Goal: Task Accomplishment & Management: Manage account settings

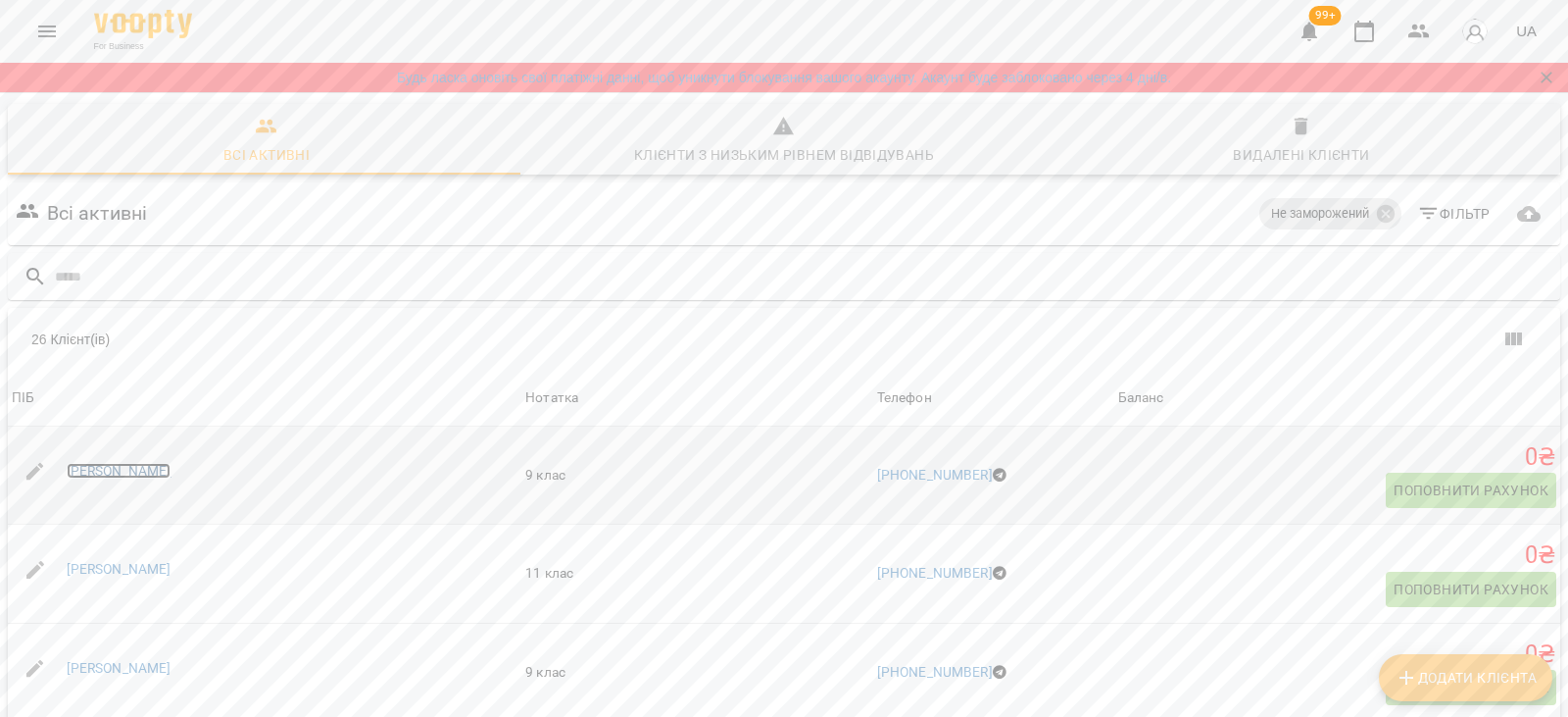
click at [111, 475] on link "Єлизавета Приймак" at bounding box center [119, 470] width 105 height 16
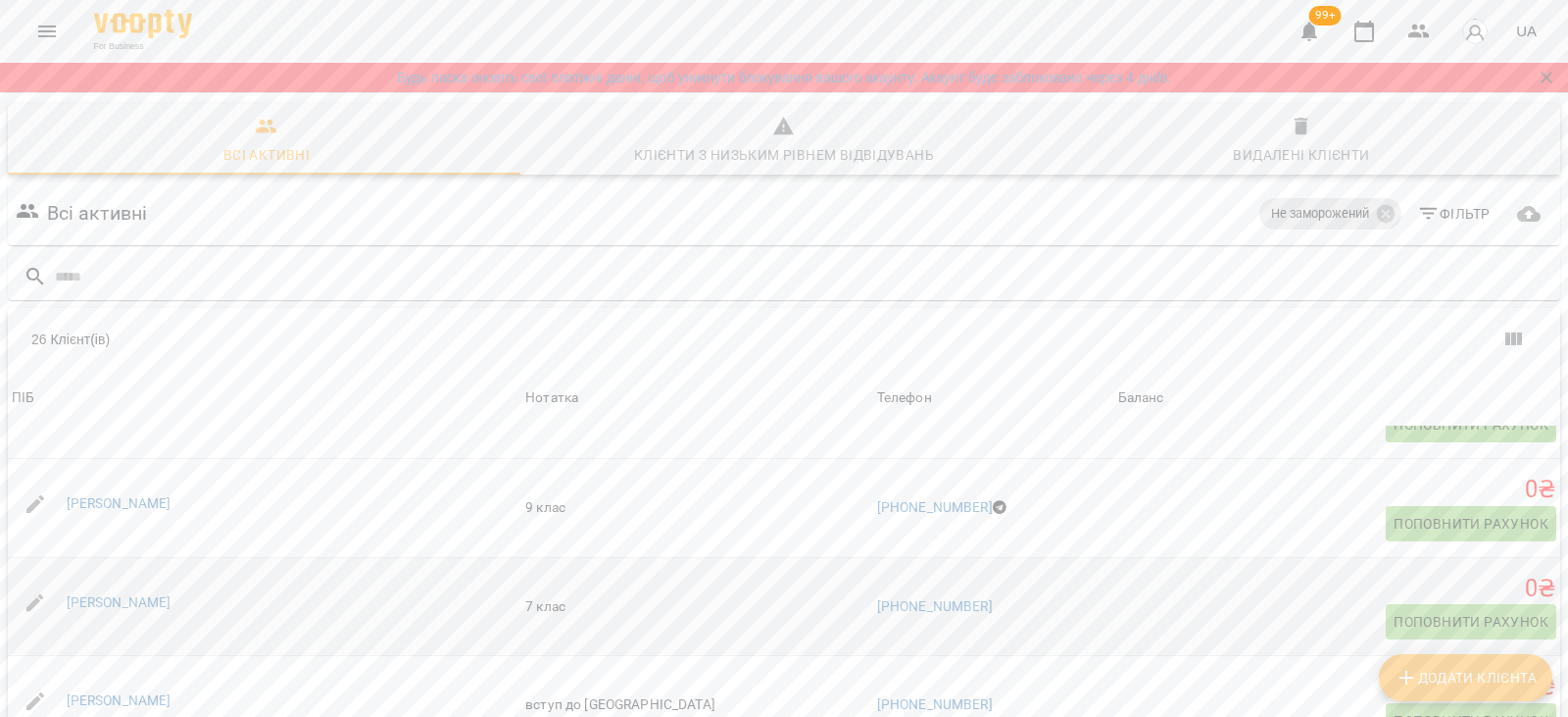
scroll to position [294, 0]
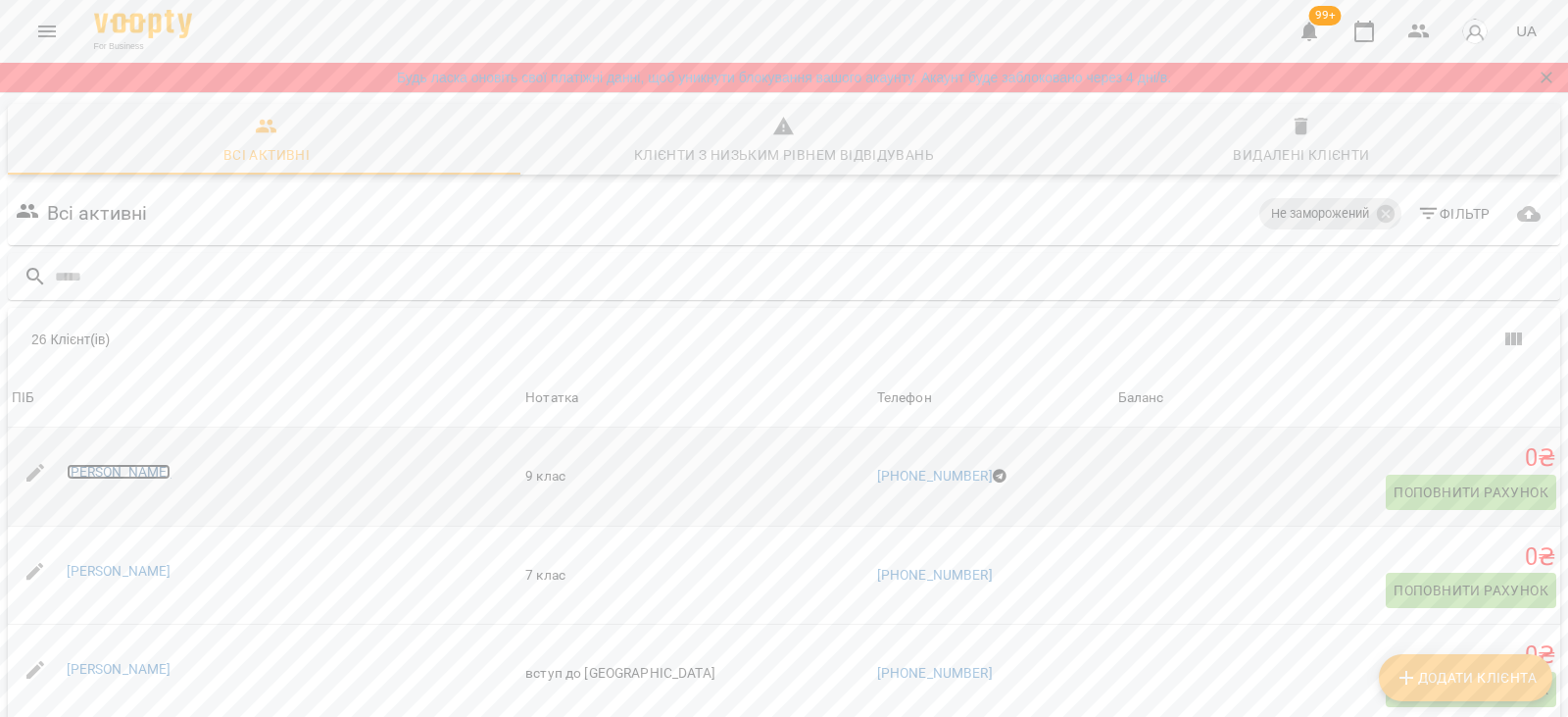
click at [111, 477] on link "Аліса Ковалько" at bounding box center [119, 471] width 105 height 16
click at [105, 666] on link "Анна Благодир" at bounding box center [119, 668] width 105 height 16
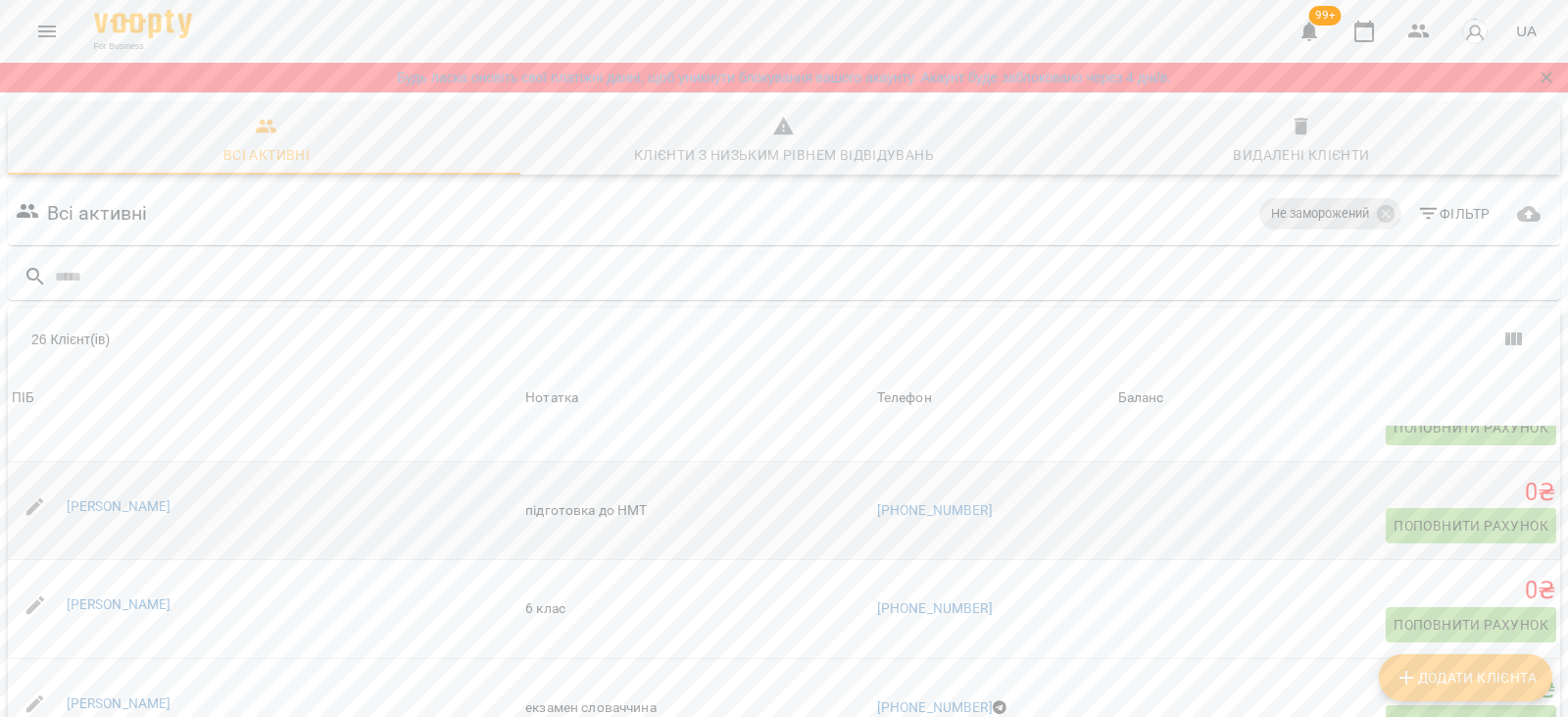
scroll to position [588, 0]
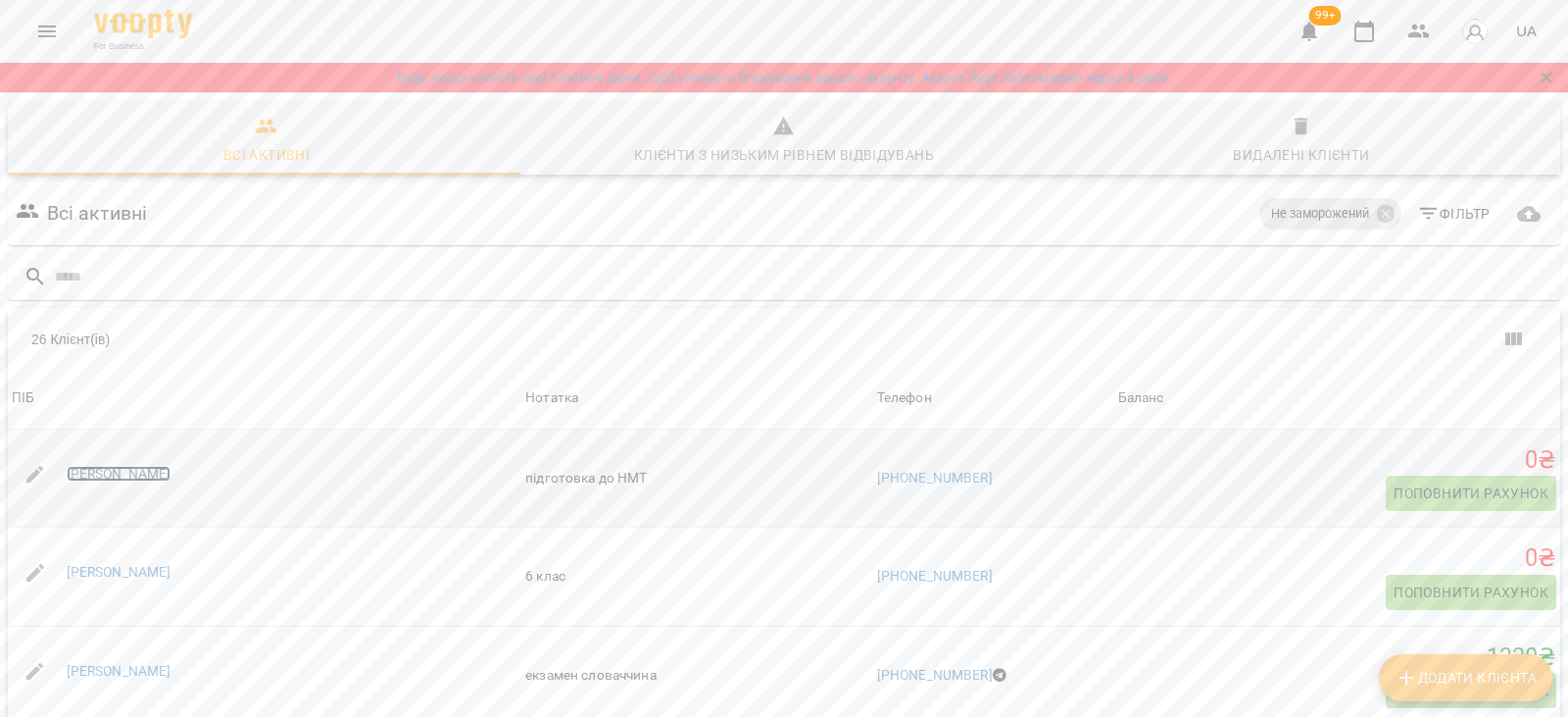
click at [114, 475] on link "Анна Горносталь" at bounding box center [119, 473] width 105 height 16
click at [103, 670] on link "Вікторія Павловська" at bounding box center [119, 670] width 105 height 16
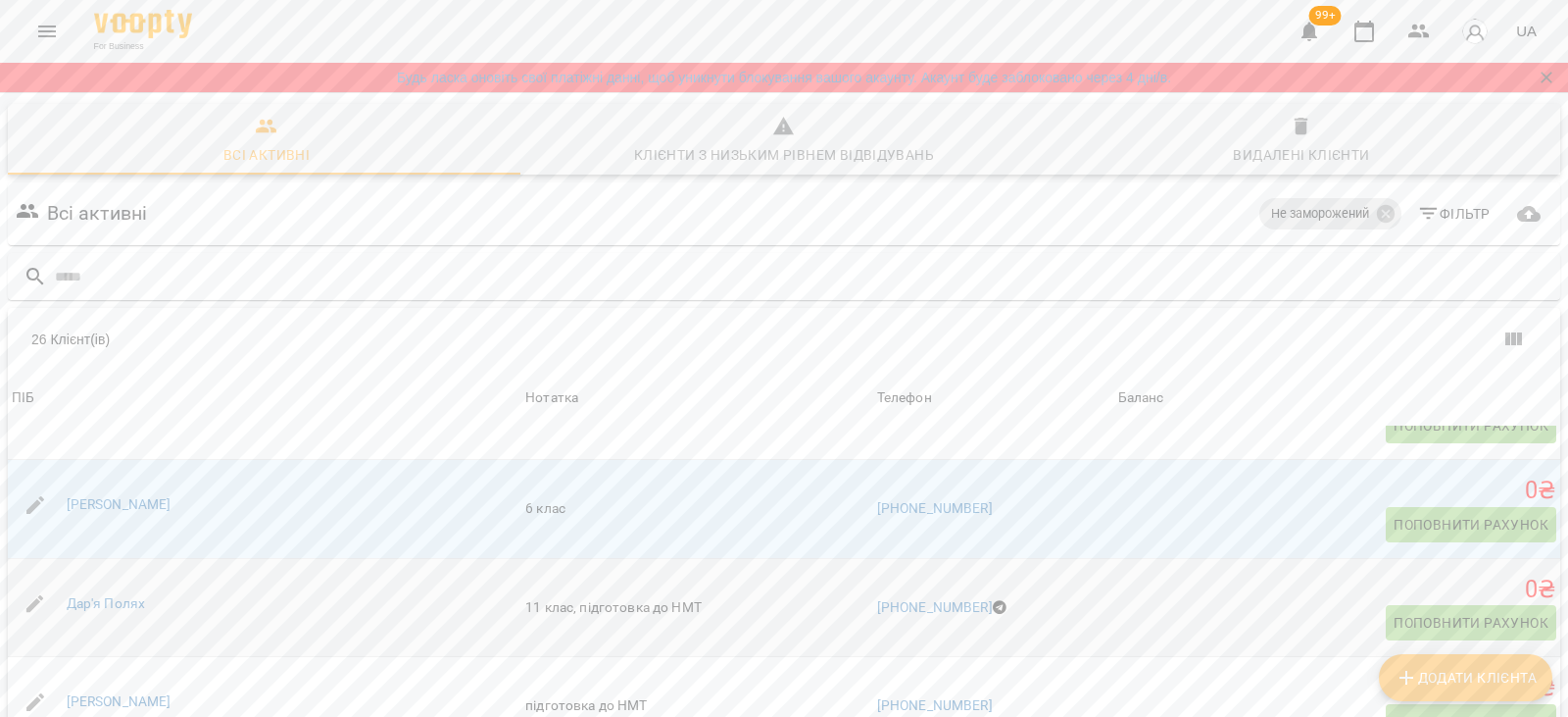
scroll to position [882, 0]
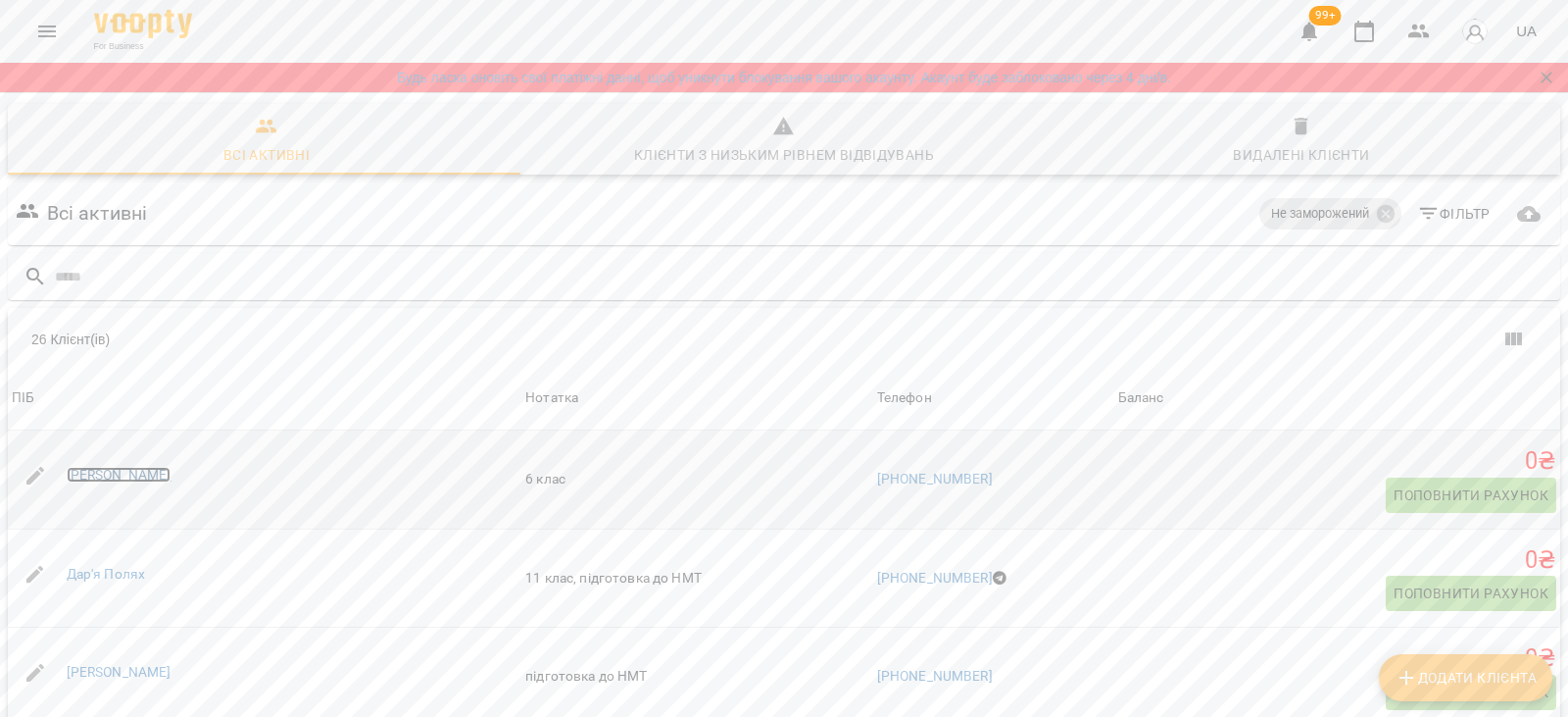
click at [129, 475] on link "[PERSON_NAME]" at bounding box center [119, 474] width 105 height 16
click at [117, 573] on link "Дар'я Полях" at bounding box center [106, 573] width 79 height 16
click at [104, 674] on link "Дарина Мороз" at bounding box center [119, 671] width 105 height 16
click at [120, 575] on link "Дмитро Казаков" at bounding box center [119, 574] width 105 height 16
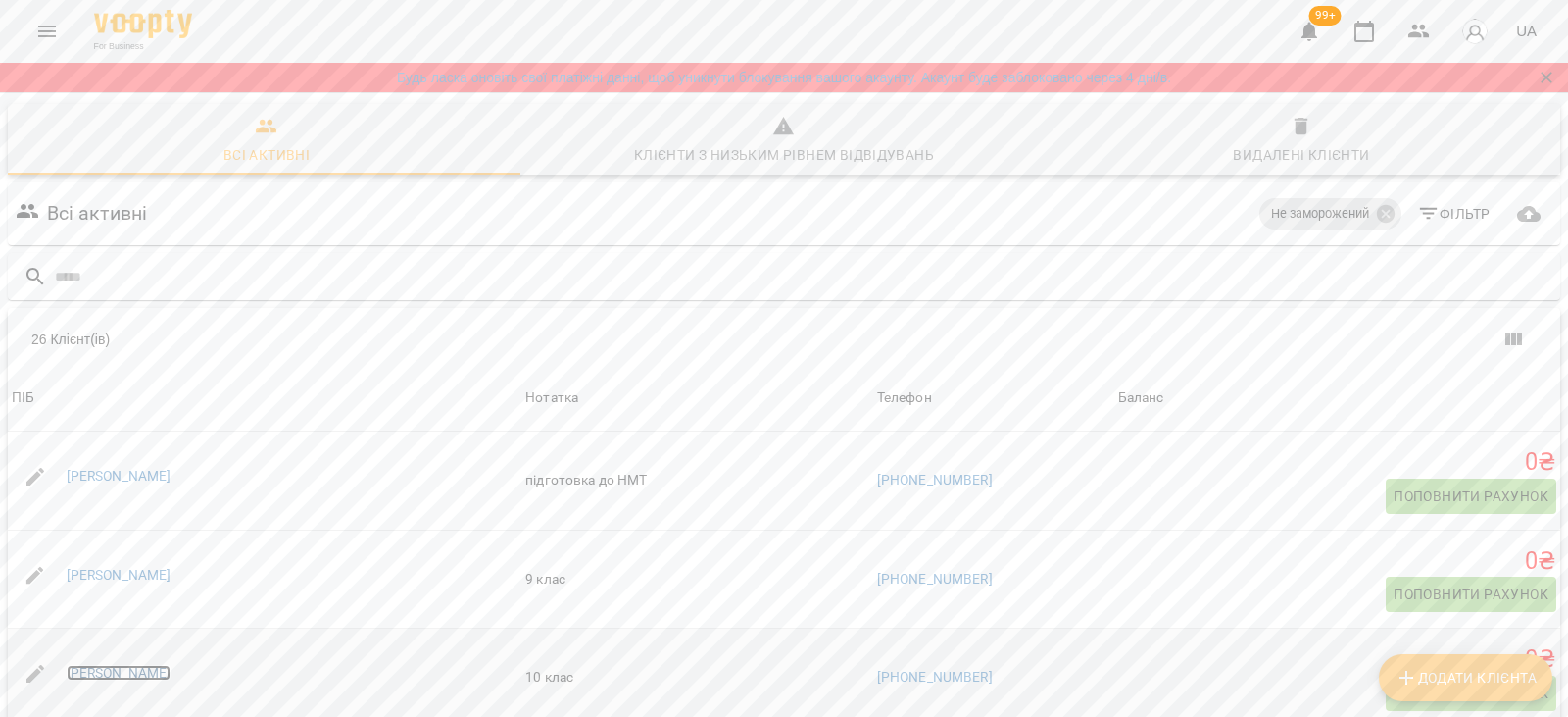
click at [100, 671] on link "Кароліна Гресь" at bounding box center [119, 672] width 105 height 16
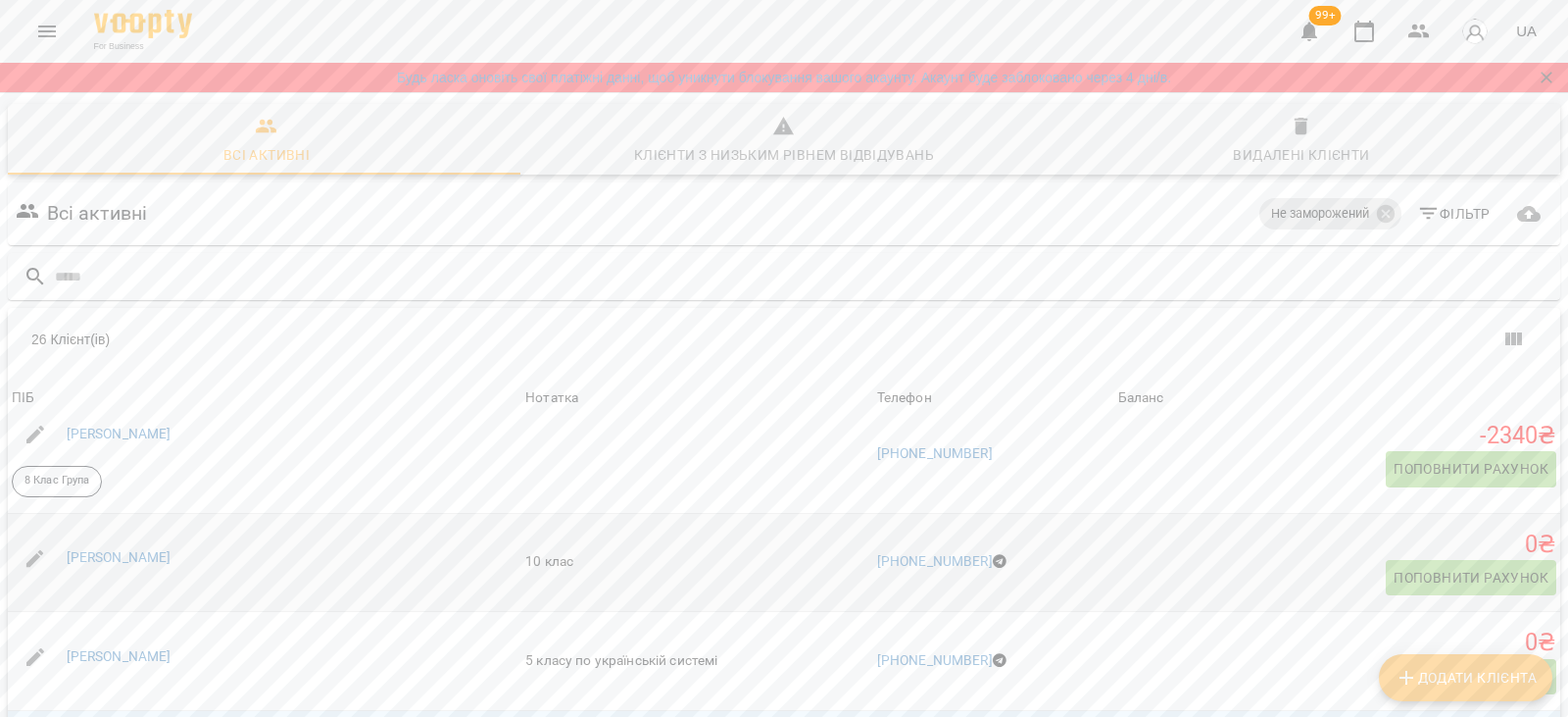
scroll to position [1471, 0]
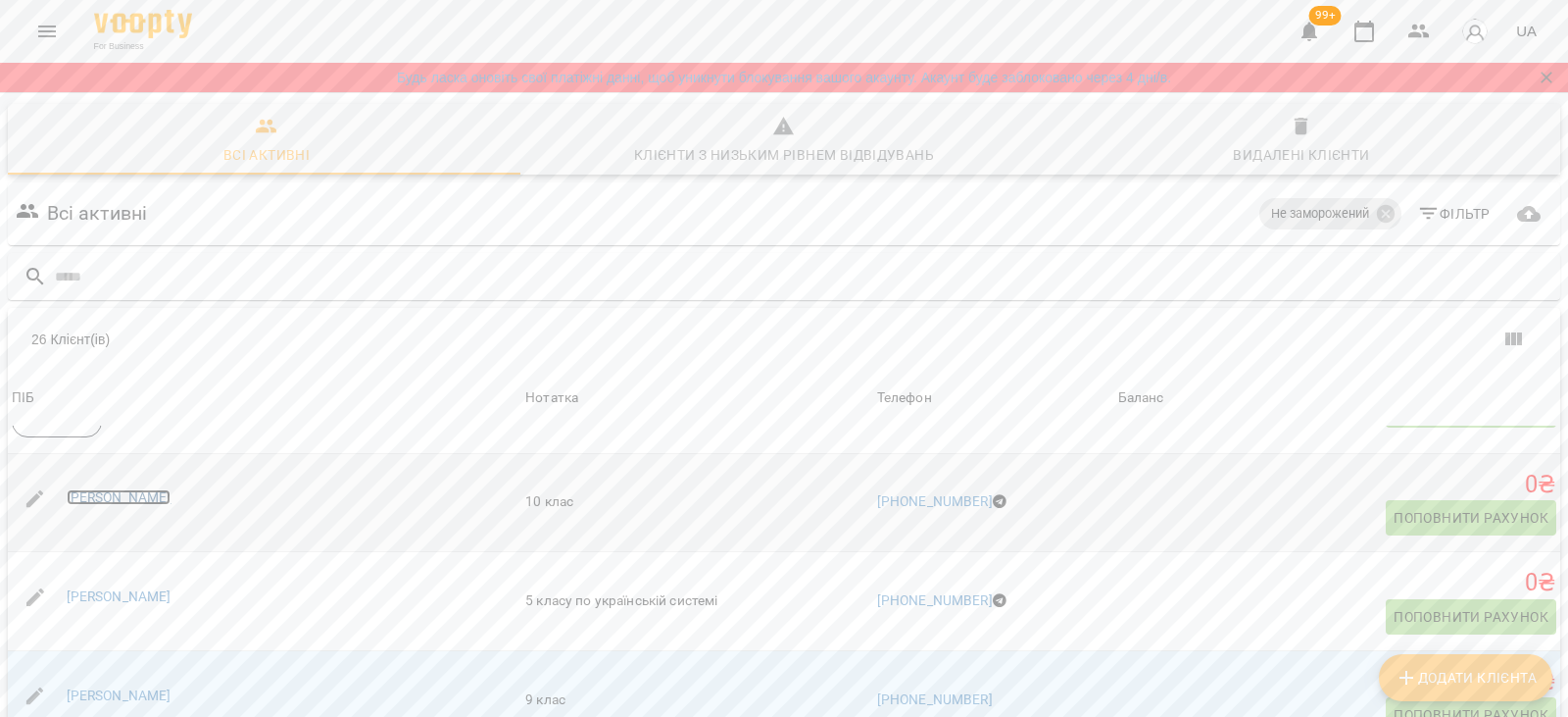
click at [95, 503] on link "Ліса Гончаренко" at bounding box center [119, 497] width 105 height 16
click at [103, 595] on link "Макар Стрилюк" at bounding box center [119, 596] width 105 height 16
click at [94, 694] on link "Марта Векліч" at bounding box center [119, 695] width 105 height 16
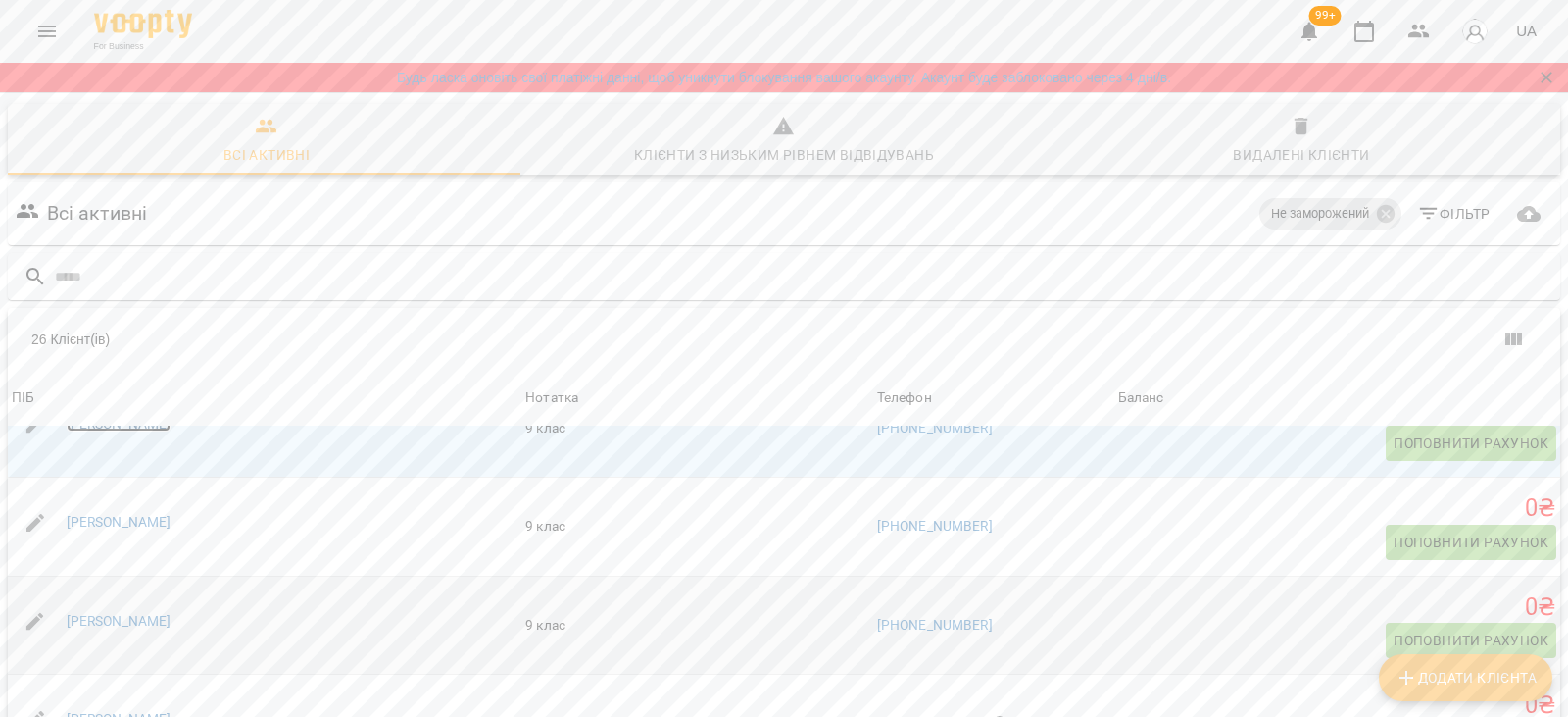
scroll to position [1765, 0]
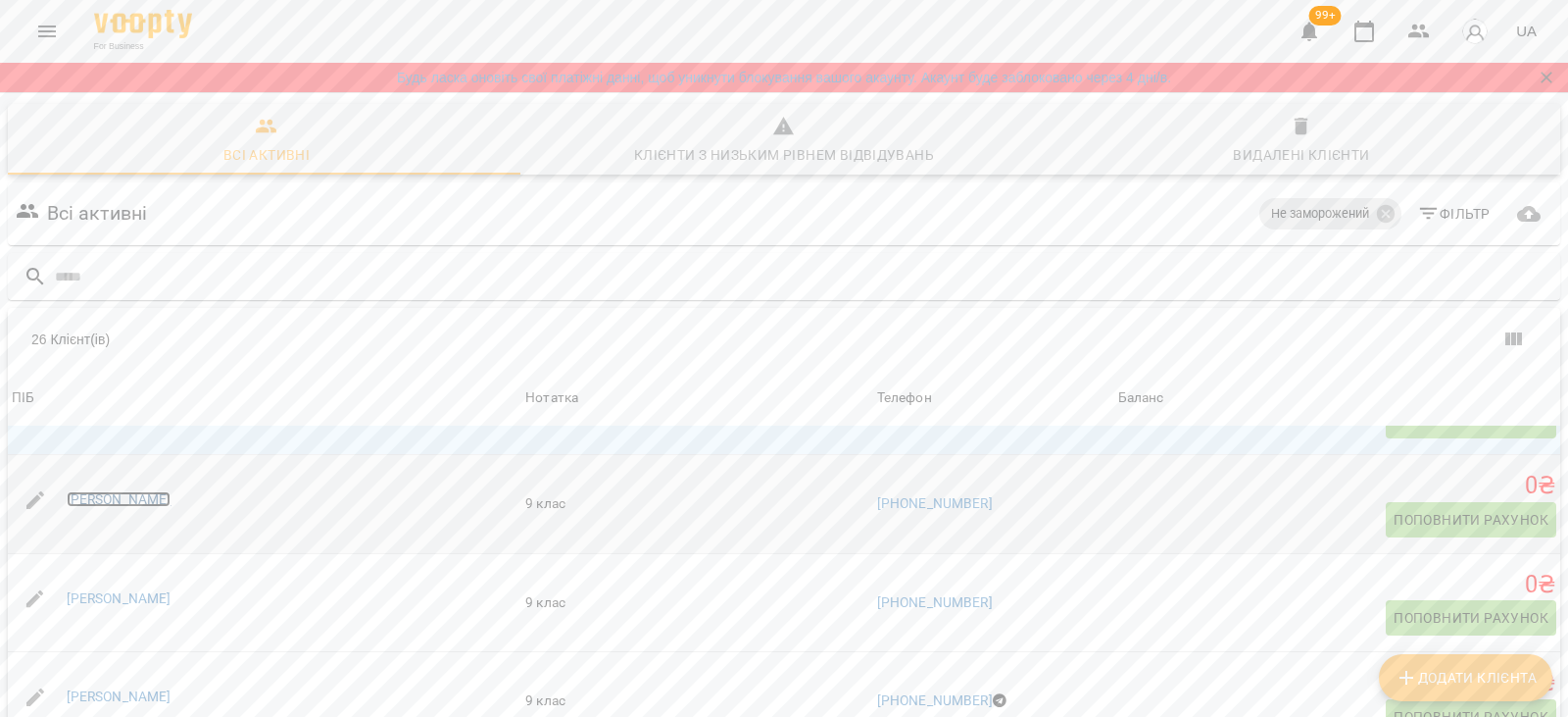
click at [103, 506] on link "Марія Боголюбська" at bounding box center [119, 499] width 105 height 16
click at [100, 591] on link "Марія Колесник" at bounding box center [119, 598] width 105 height 16
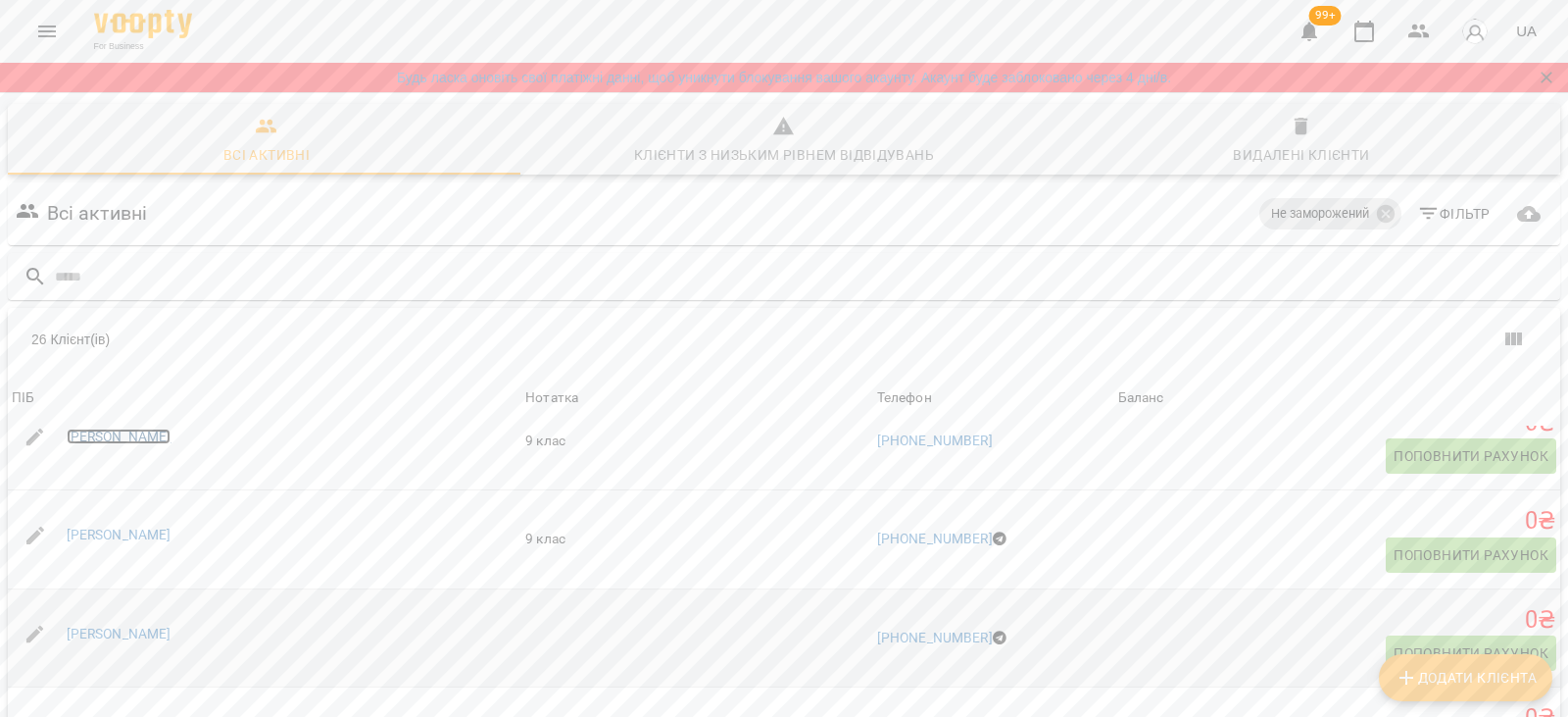
scroll to position [1961, 0]
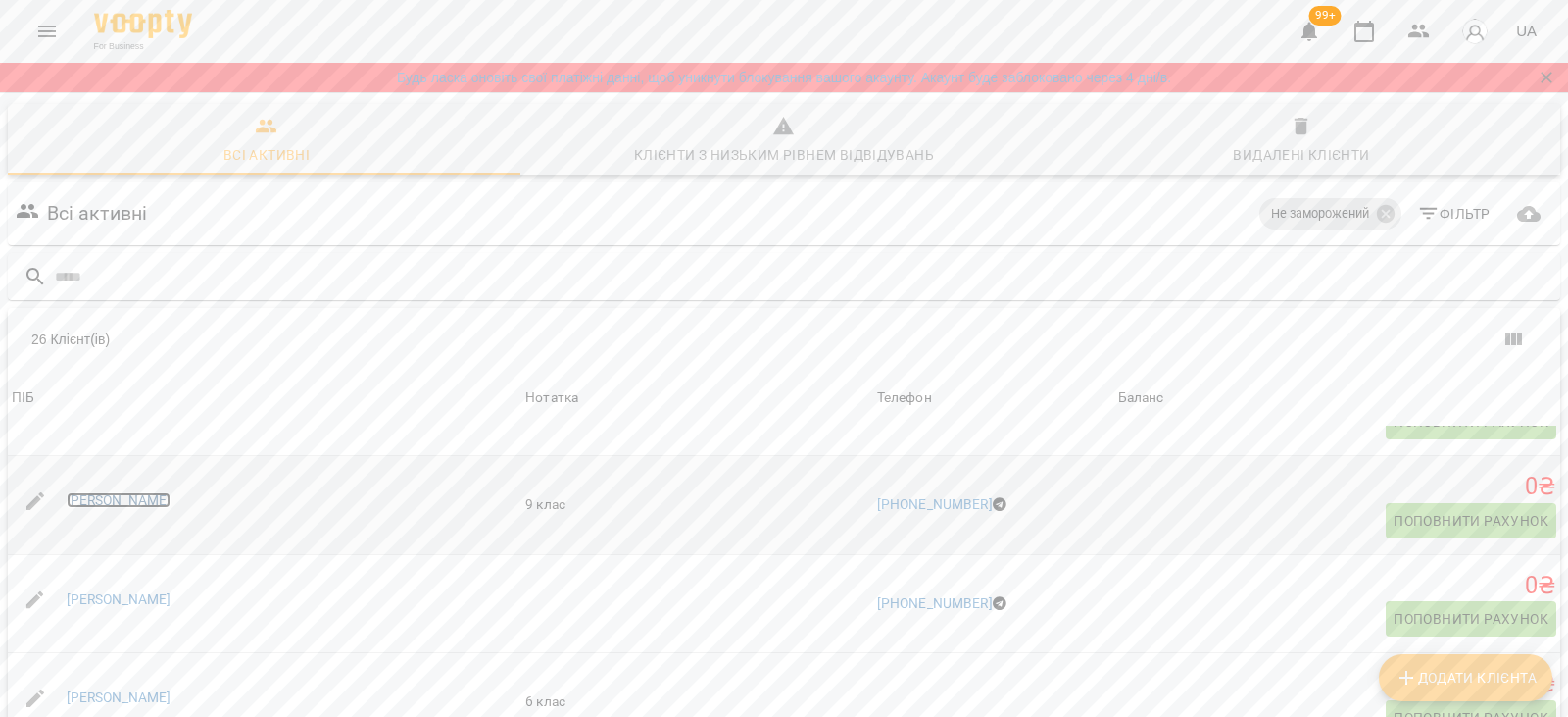
click at [107, 498] on link "Марія Мельниченко" at bounding box center [119, 500] width 105 height 16
click at [139, 597] on link "Петро Донченко" at bounding box center [119, 599] width 105 height 16
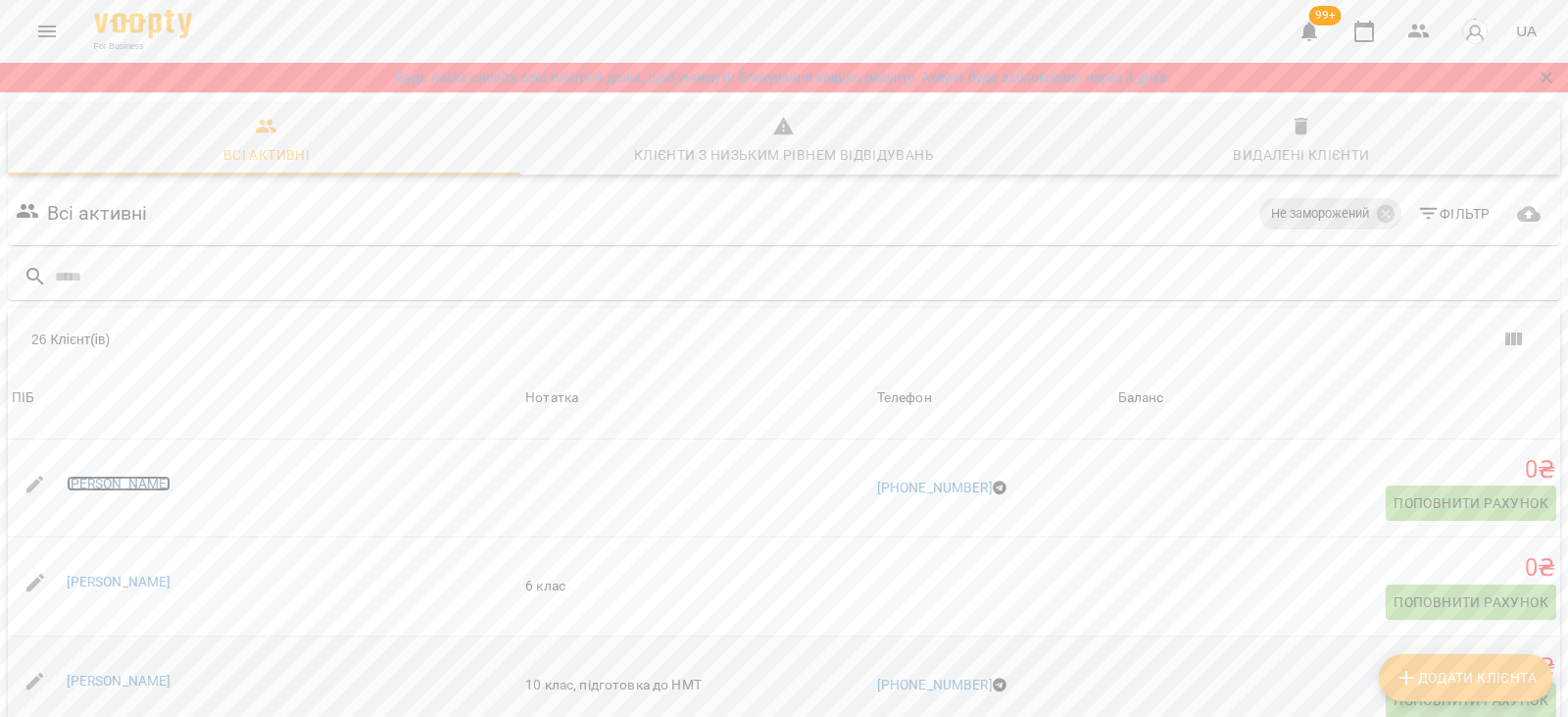
scroll to position [2149, 0]
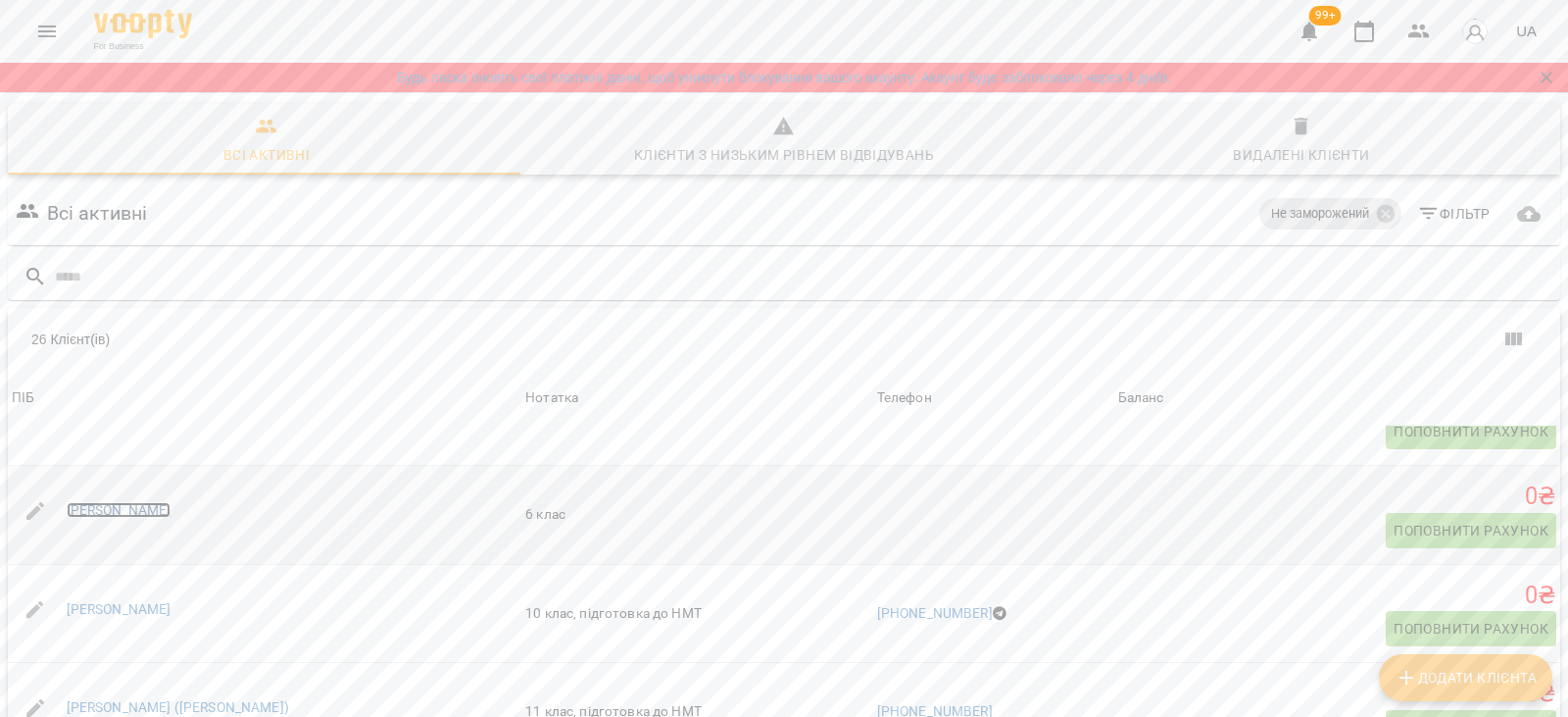
click at [98, 509] on link "[PERSON_NAME]" at bounding box center [119, 510] width 105 height 16
click at [108, 609] on link "Софія Загурська" at bounding box center [119, 609] width 105 height 16
click at [138, 699] on link "Уляна (Ле Тхі Ван Ханг)" at bounding box center [177, 707] width 223 height 16
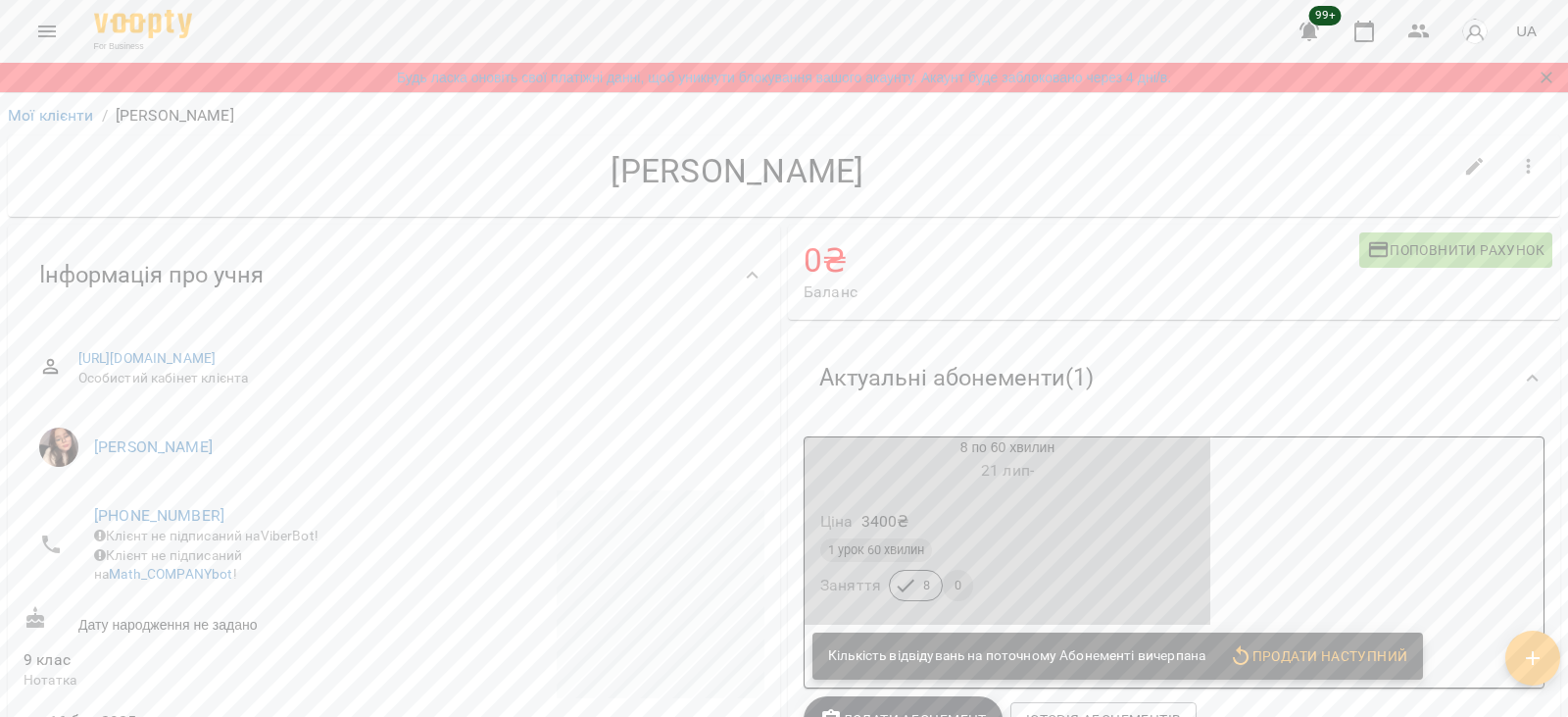
click at [1004, 552] on div "1 урок 60 хвилин" at bounding box center [1008, 551] width 374 height 24
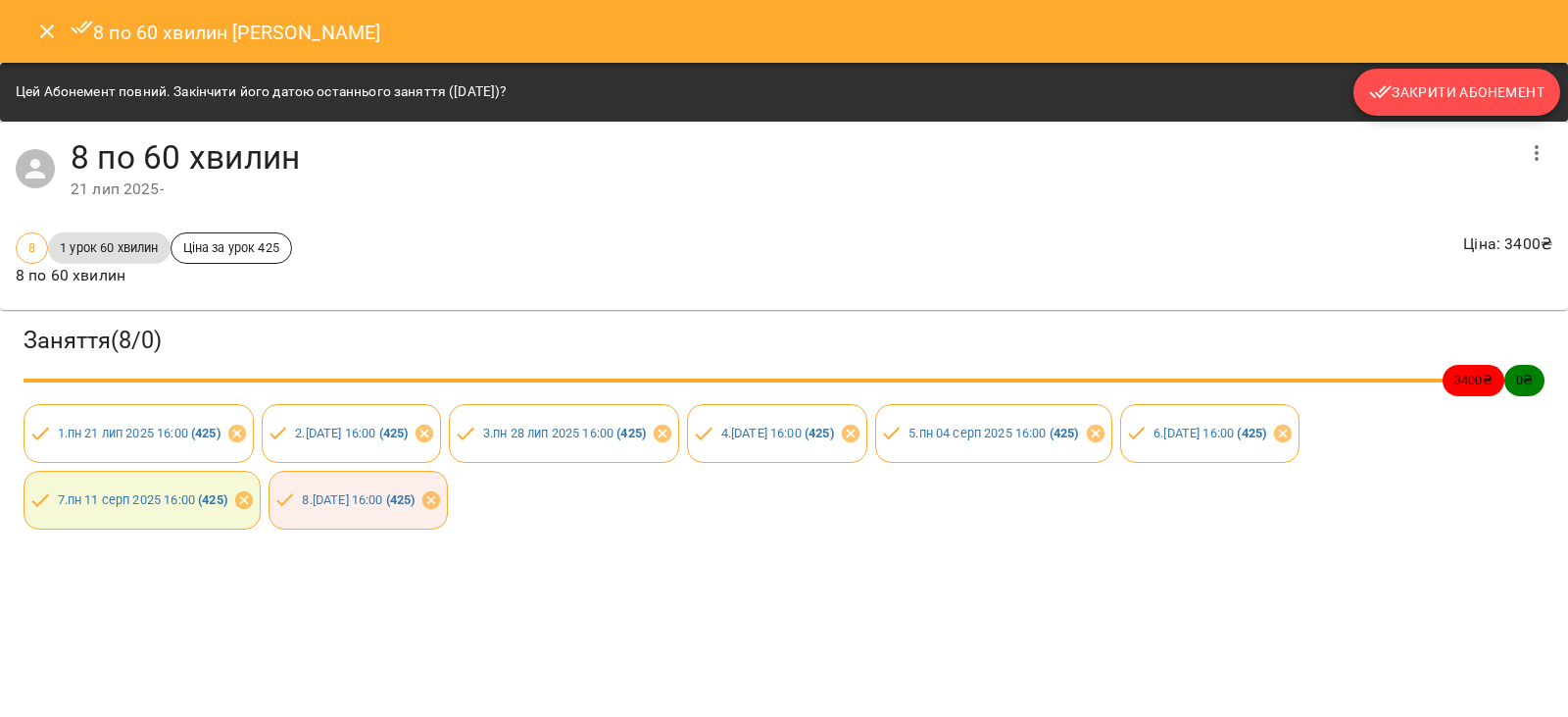
click at [1410, 100] on span "Закрити Абонемент" at bounding box center [1456, 92] width 175 height 24
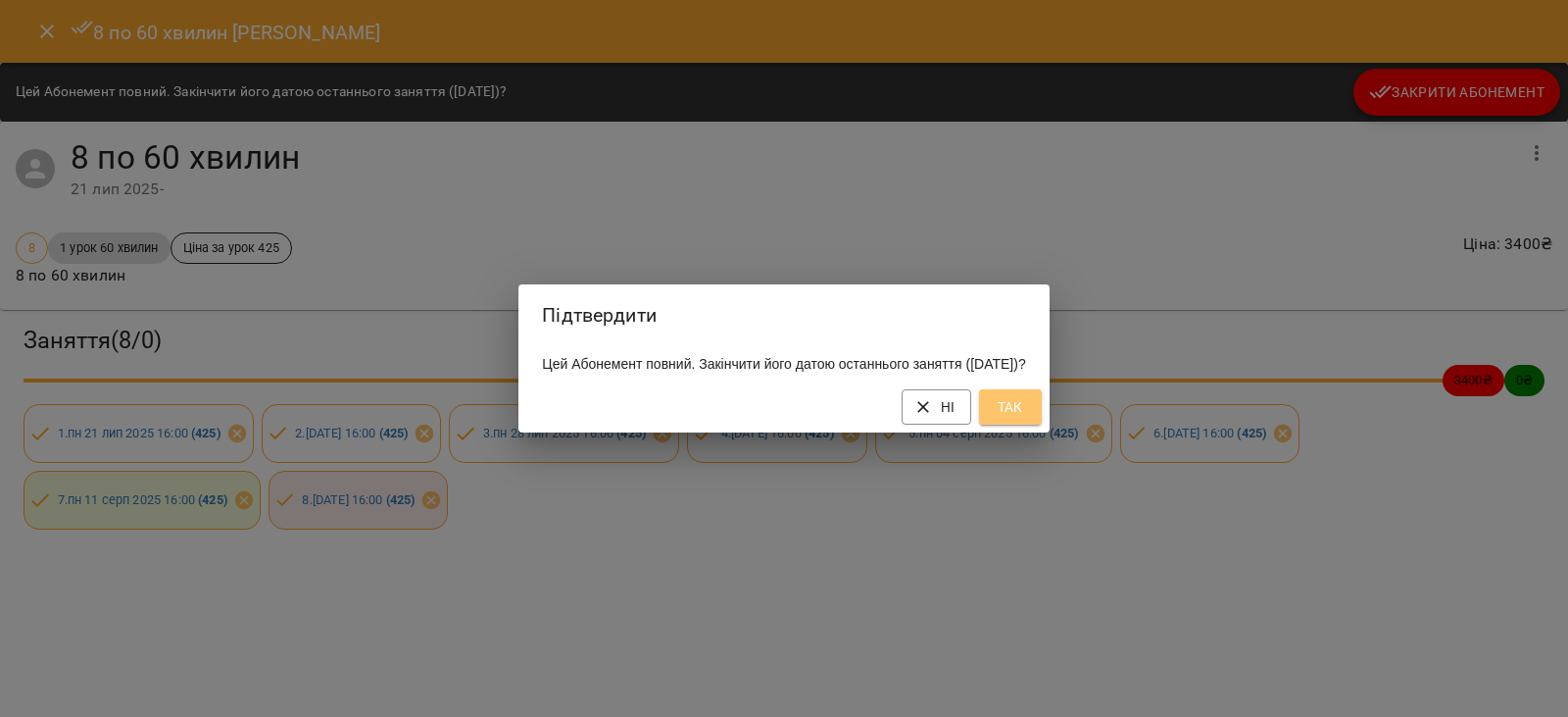
click at [1036, 407] on button "Так" at bounding box center [1010, 407] width 62 height 36
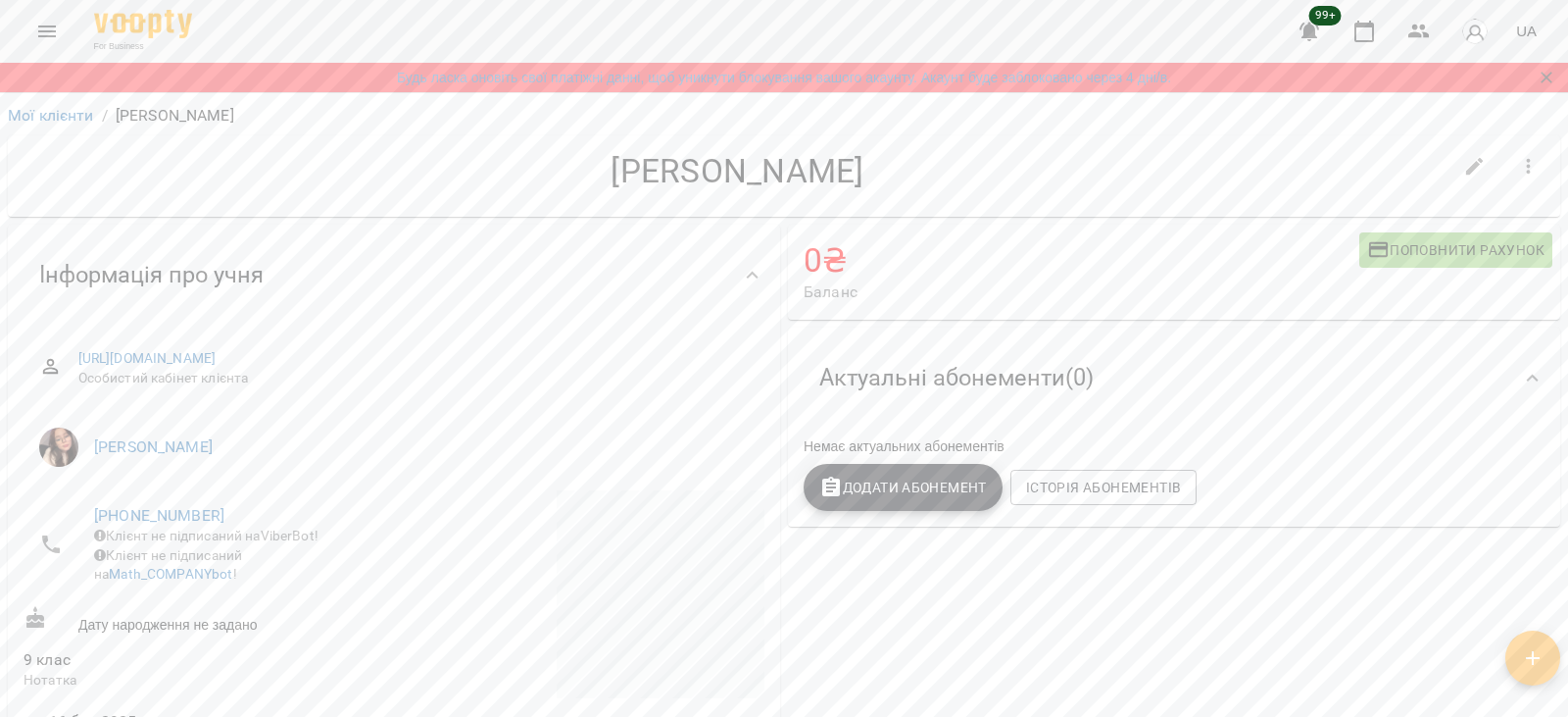
drag, startPoint x: 587, startPoint y: 161, endPoint x: 856, endPoint y: 180, distance: 269.7
click at [856, 179] on h4 "Дмитро Казаков" at bounding box center [737, 170] width 1428 height 41
copy h4 "Дмитро Казаков"
